Goal: Entertainment & Leisure: Consume media (video, audio)

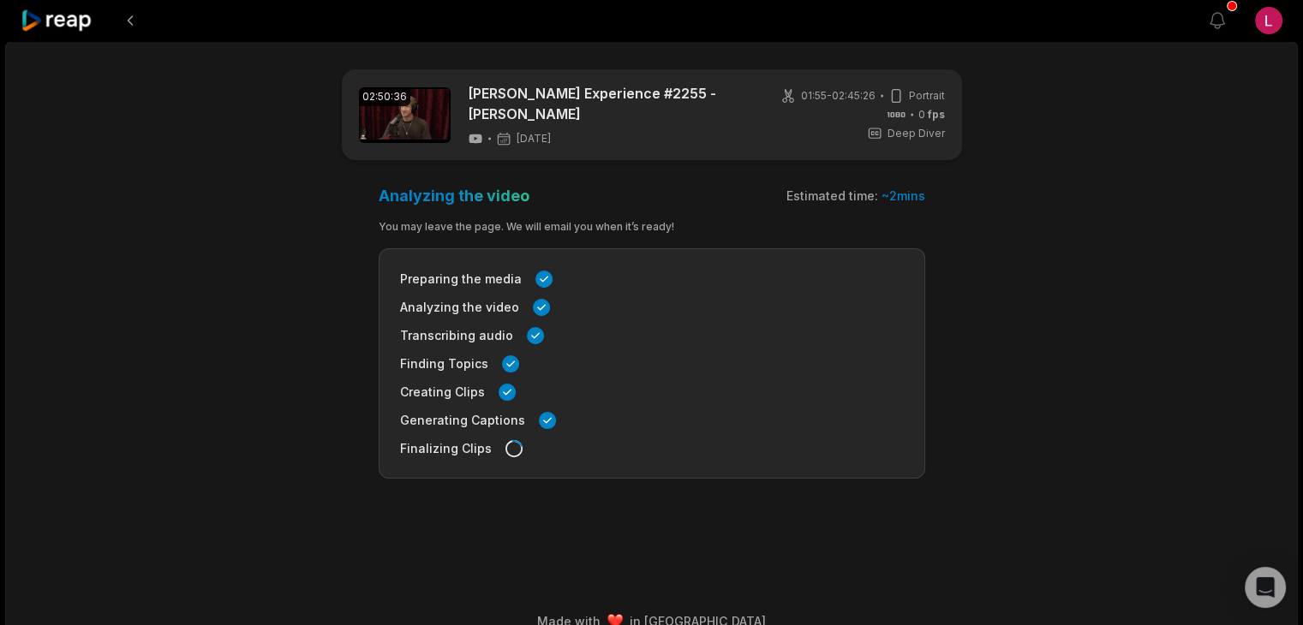
drag, startPoint x: 192, startPoint y: 1, endPoint x: 41, endPoint y: 15, distance: 151.5
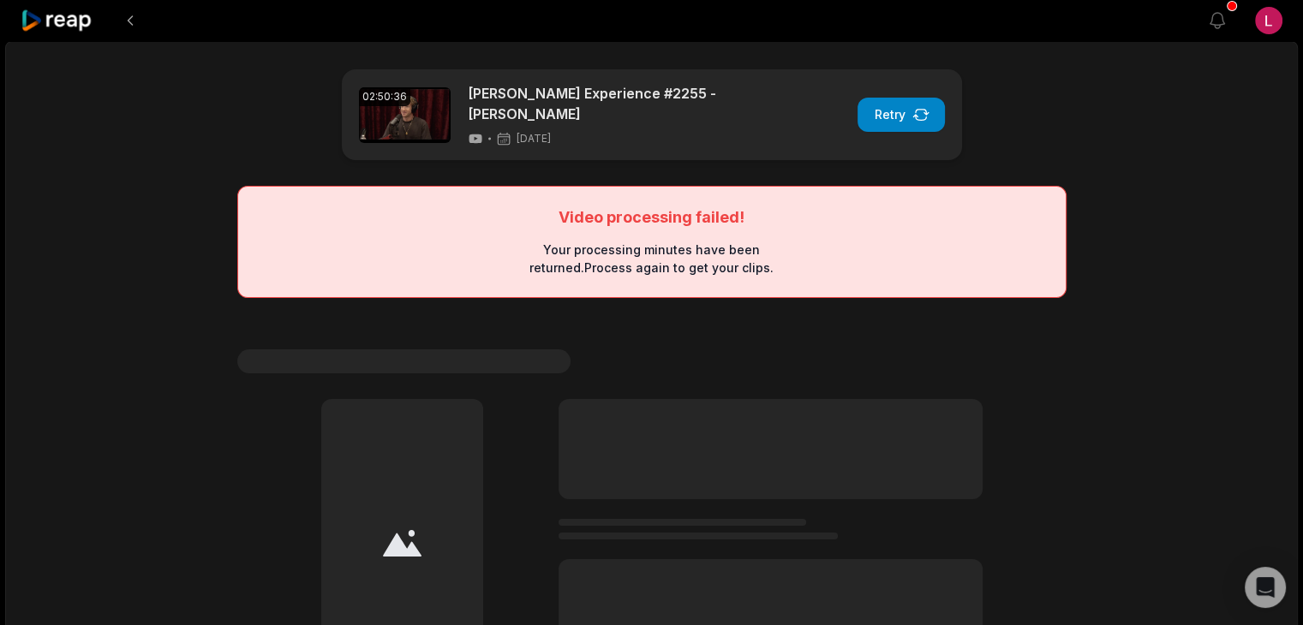
click at [175, 73] on div "02:50:36 [PERSON_NAME] Experience #2255 - [PERSON_NAME] [DATE] Retry Video proc…" at bounding box center [651, 453] width 1293 height 825
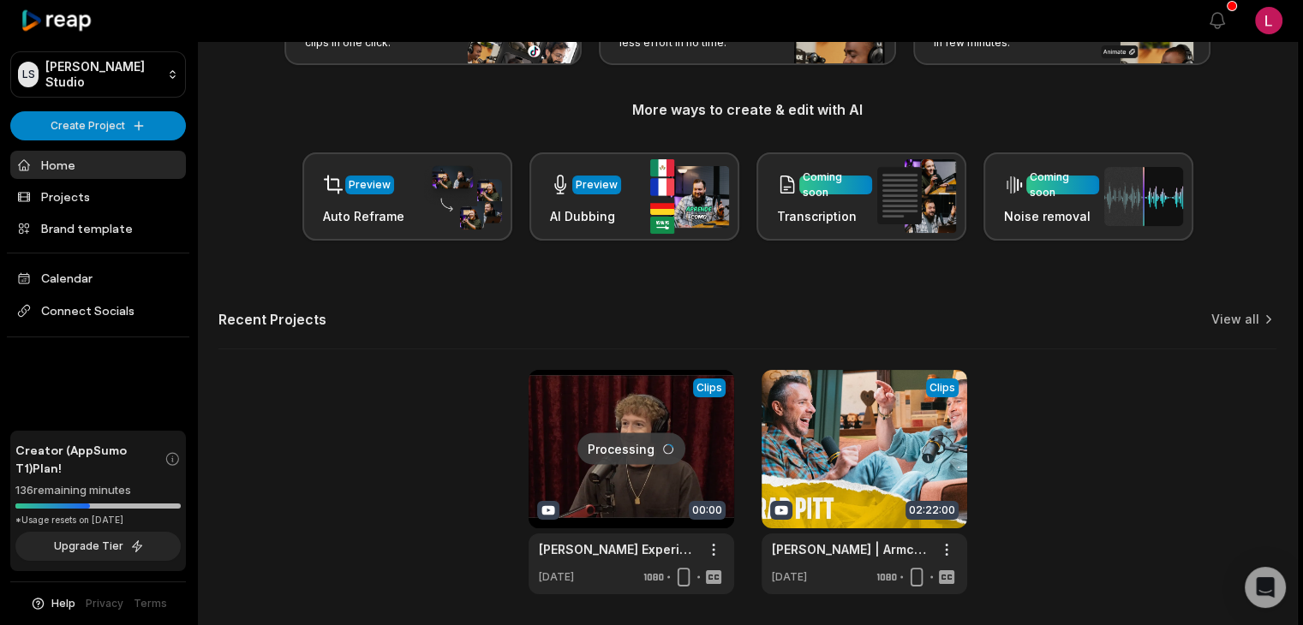
scroll to position [230, 0]
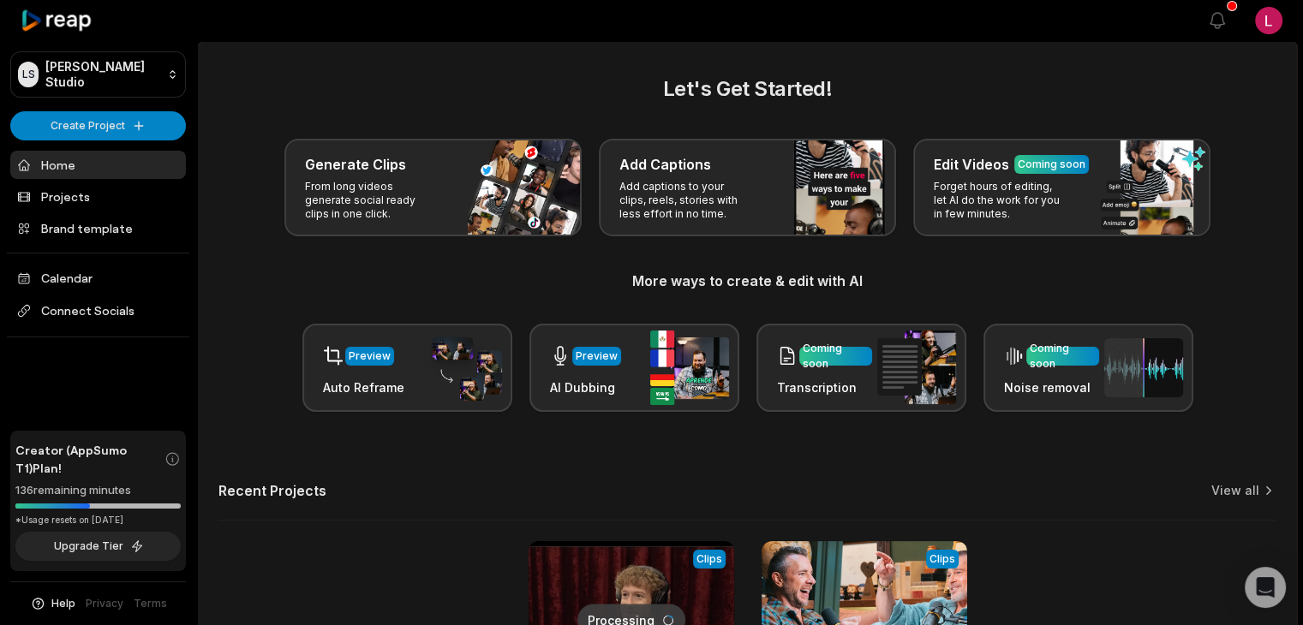
click at [252, 95] on h2 "Let's Get Started!" at bounding box center [747, 89] width 1058 height 31
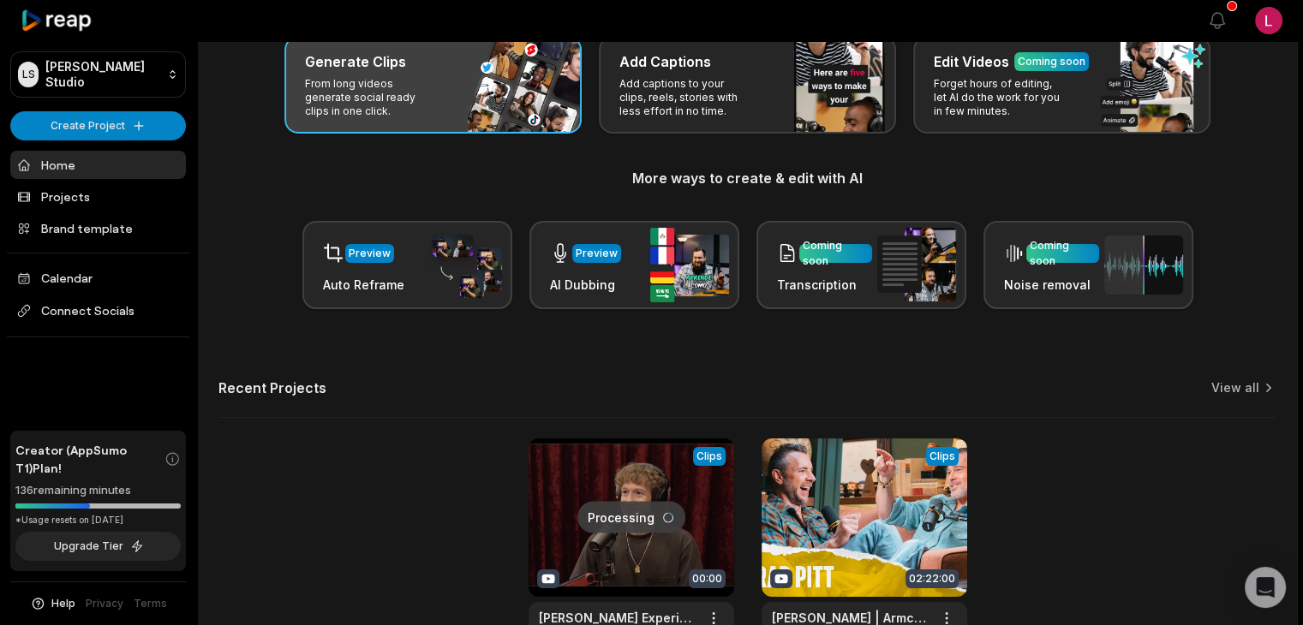
scroll to position [137, 0]
